Goal: Information Seeking & Learning: Learn about a topic

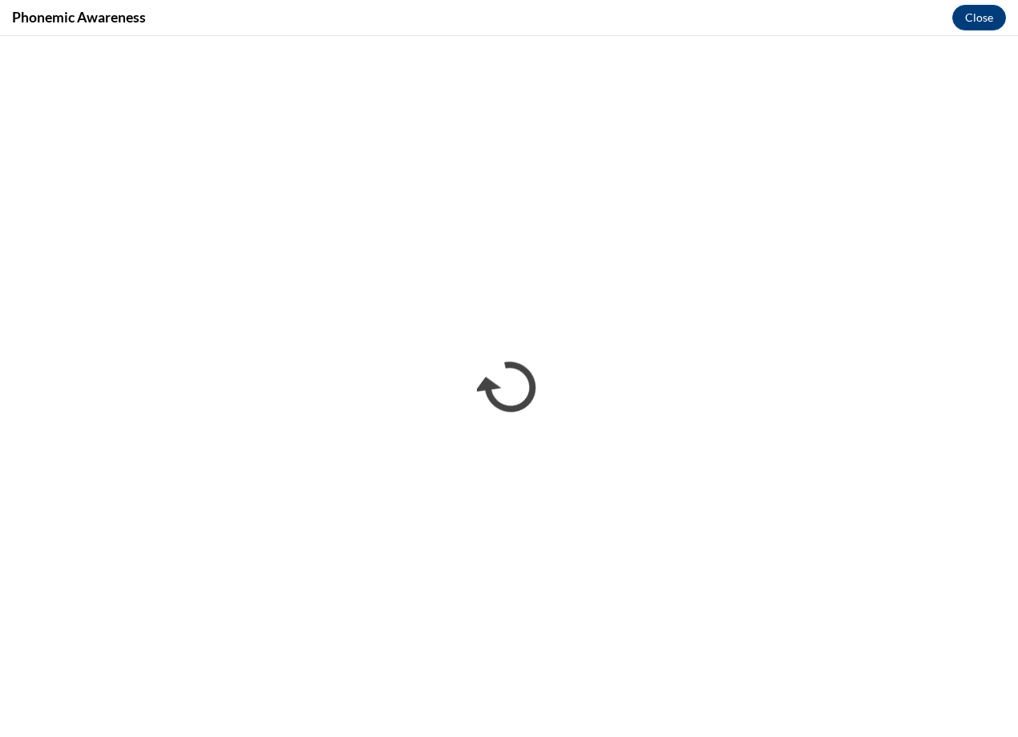
click at [728, 25] on div "Phonemic Awareness Close" at bounding box center [509, 18] width 1018 height 36
